Goal: Task Accomplishment & Management: Use online tool/utility

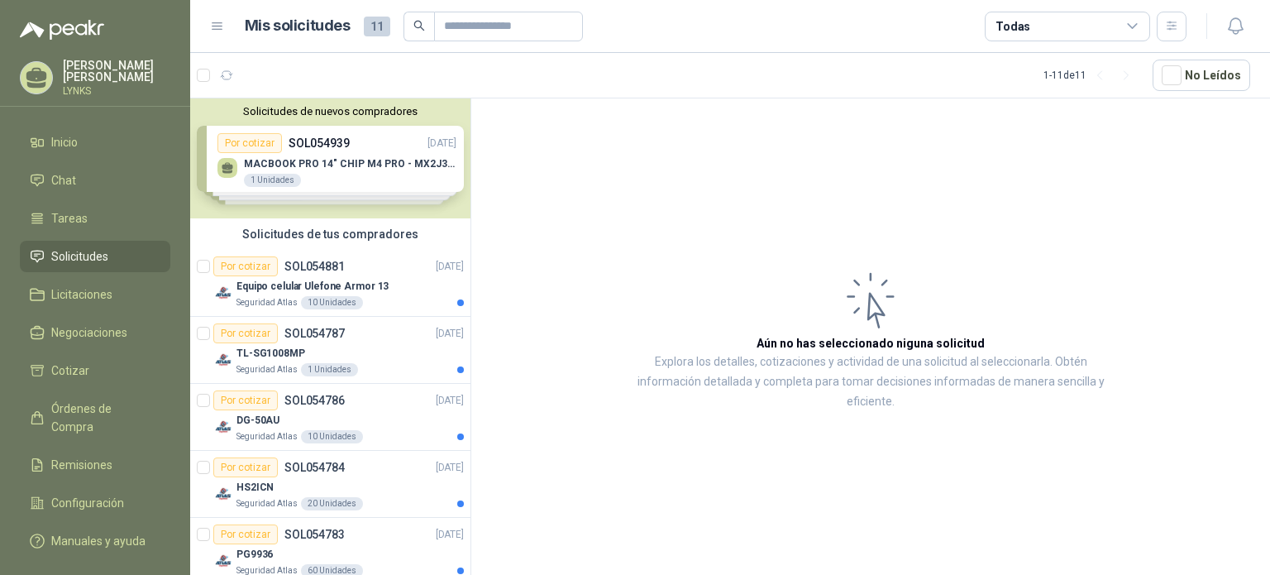
click at [734, 259] on article "Aún no has seleccionado niguna solicitud Explora los detalles, cotizaciones y a…" at bounding box center [870, 339] width 799 height 482
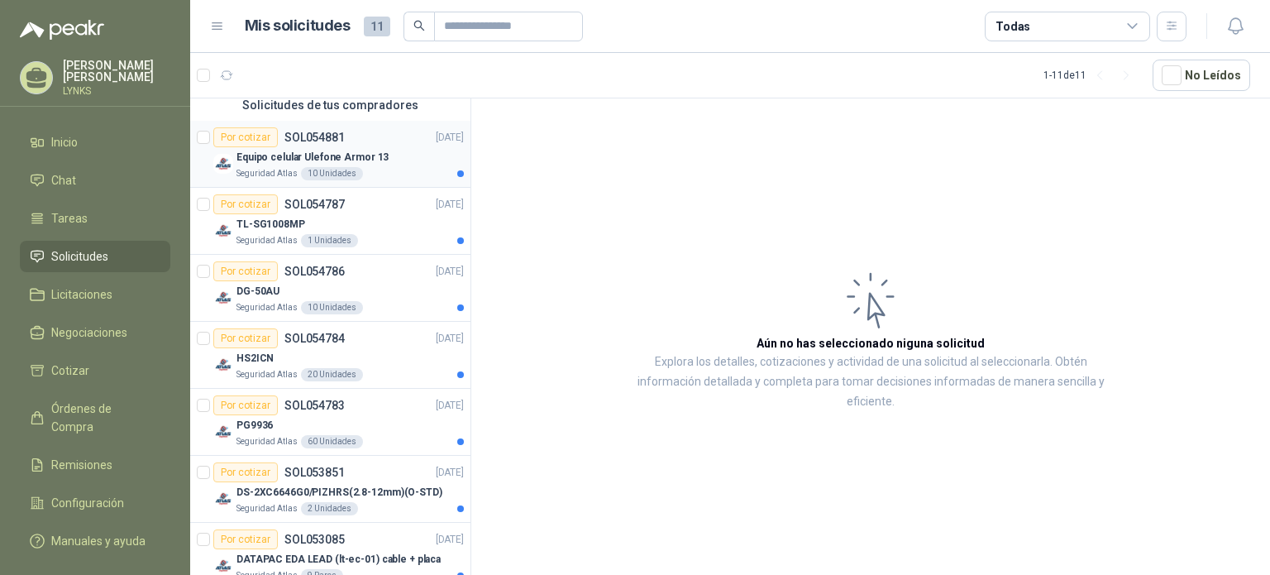
scroll to position [129, 0]
click at [379, 235] on div "Seguridad Atlas 1 Unidades" at bounding box center [349, 240] width 227 height 13
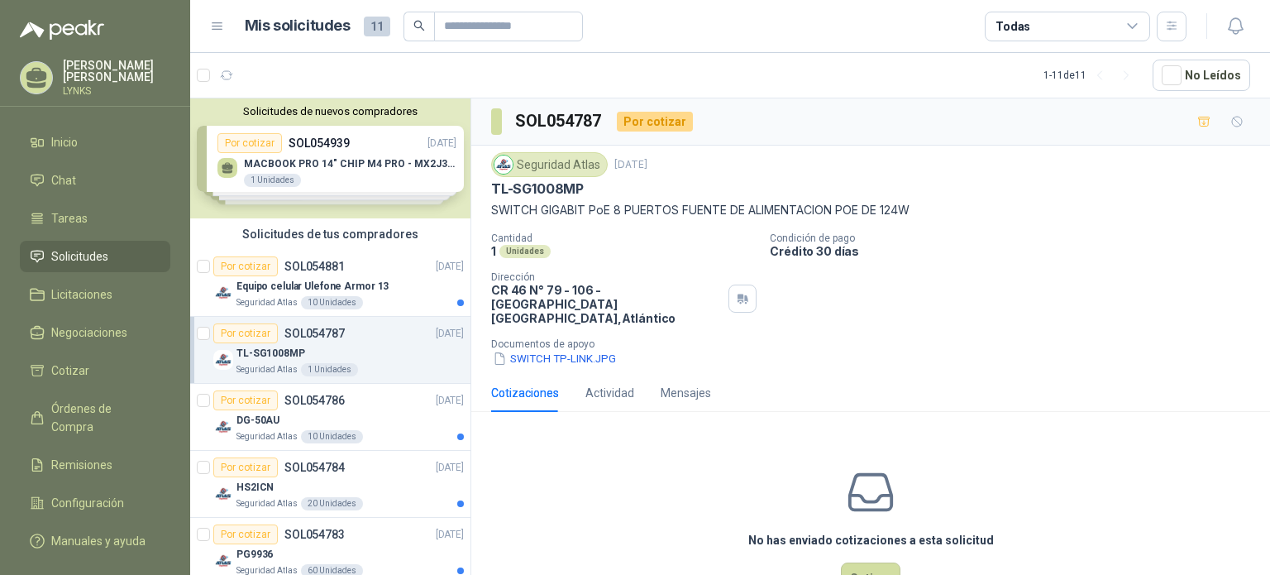
click at [291, 131] on div "Solicitudes de nuevos compradores Por cotizar SOL054939 [DATE] MACBOOK PRO 14" …" at bounding box center [330, 158] width 280 height 120
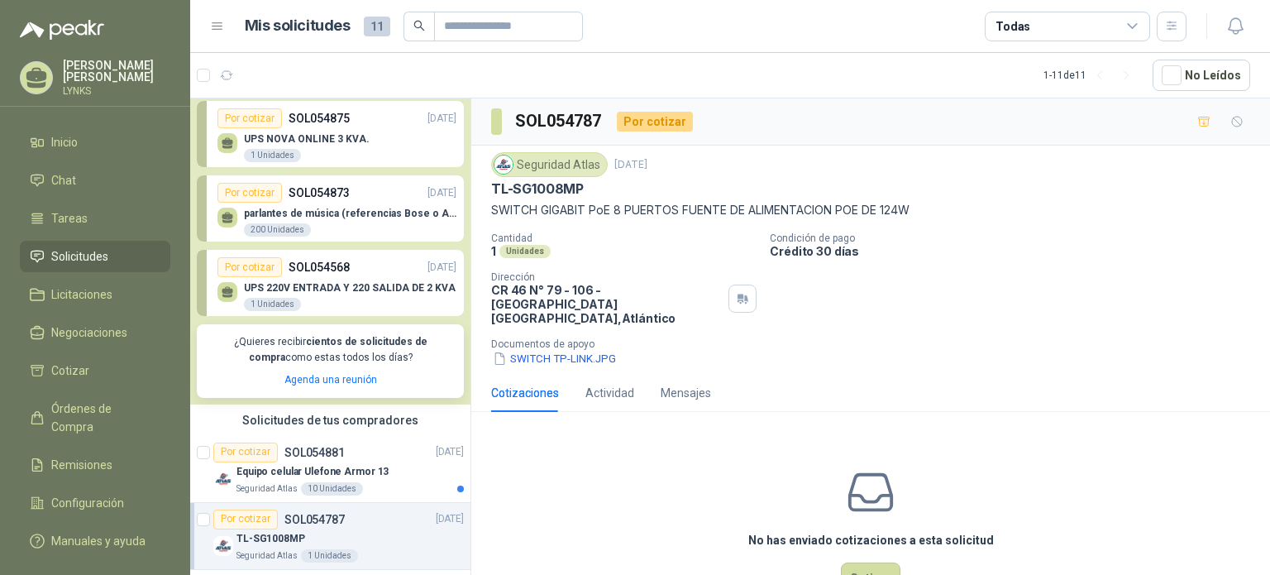
scroll to position [174, 0]
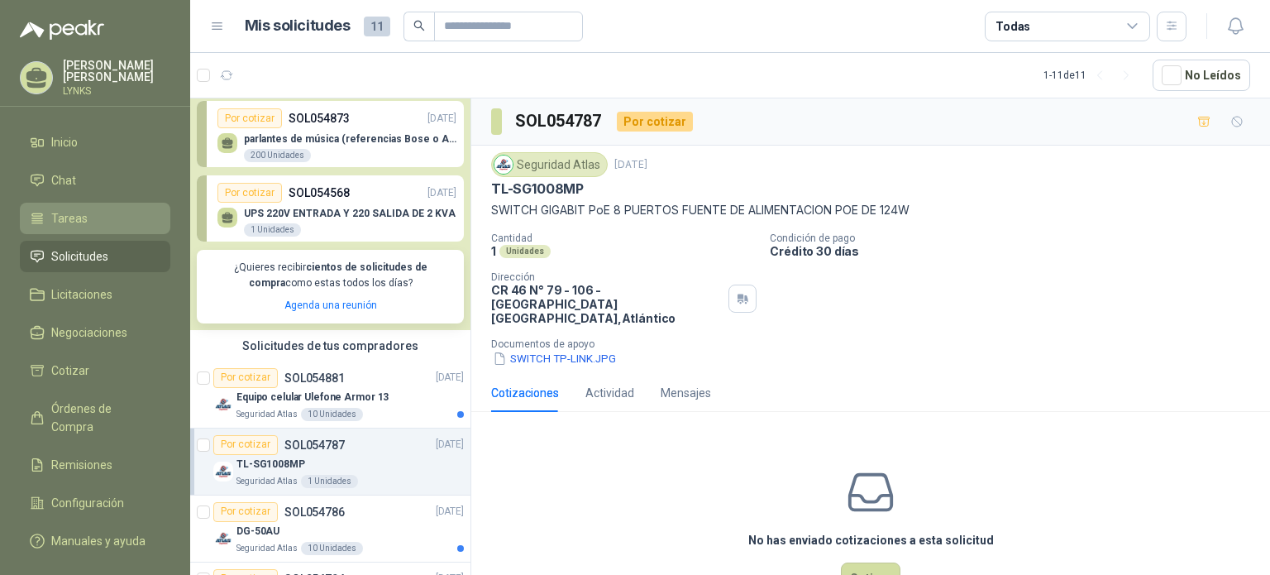
click at [67, 209] on span "Tareas" at bounding box center [69, 218] width 36 height 18
